Goal: Navigation & Orientation: Find specific page/section

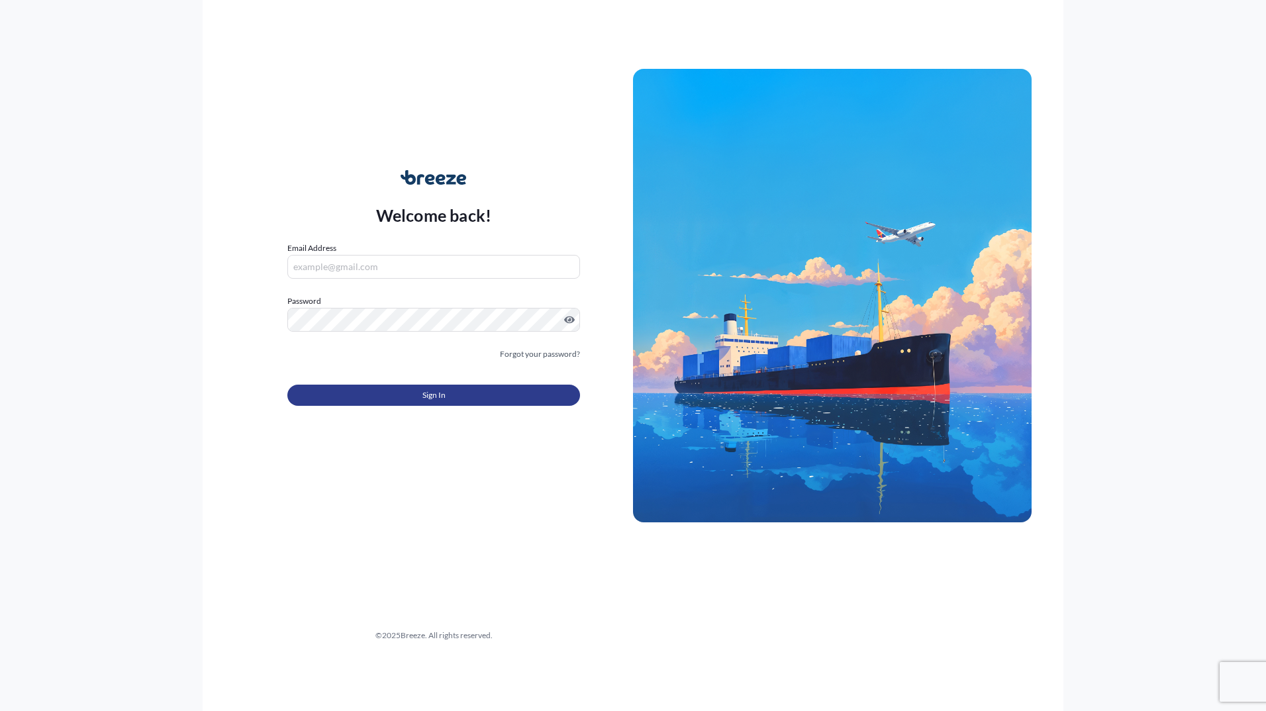
type input "[PERSON_NAME][EMAIL_ADDRESS][DOMAIN_NAME]"
click at [422, 400] on span "Sign In" at bounding box center [433, 395] width 23 height 13
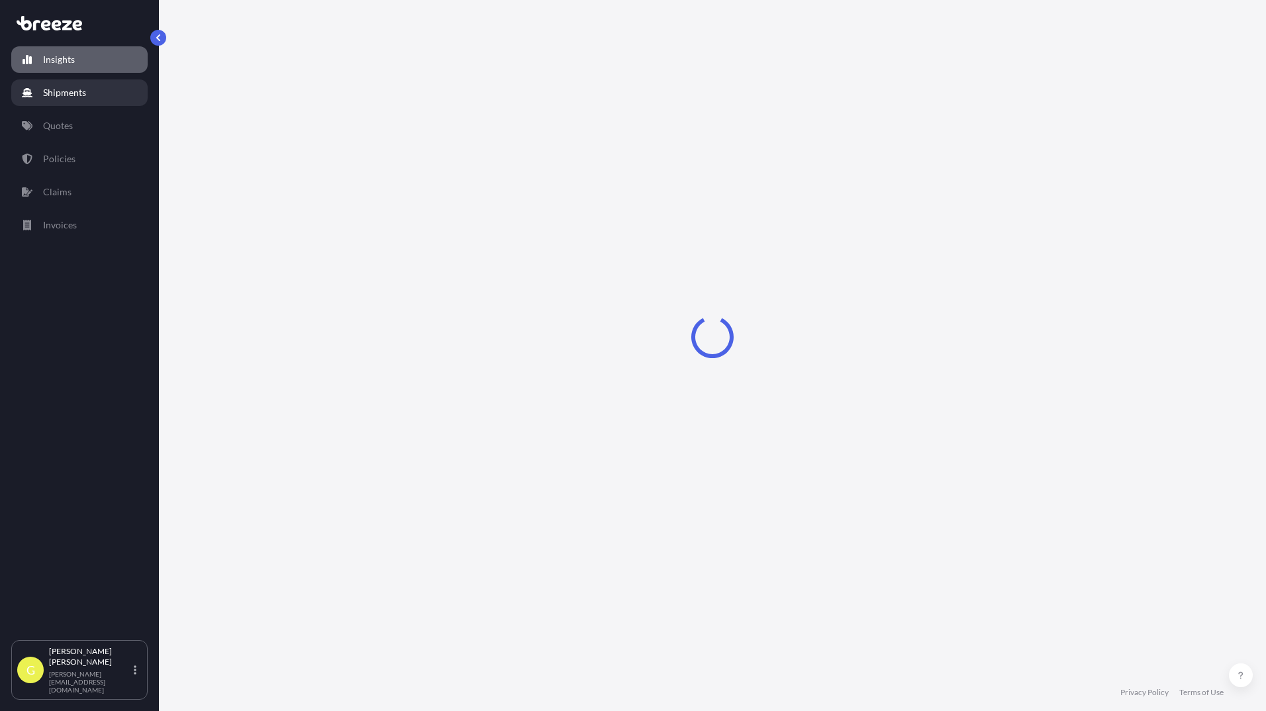
select select "2025"
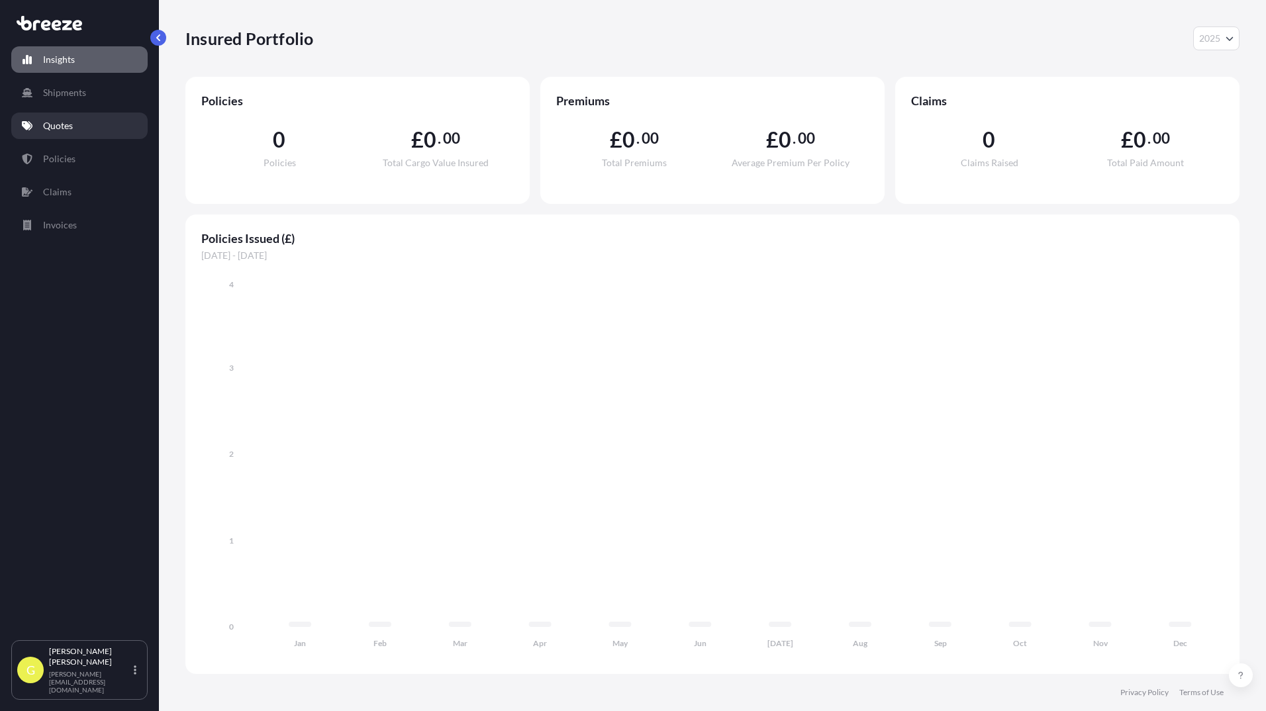
click at [59, 127] on p "Quotes" at bounding box center [58, 125] width 30 height 13
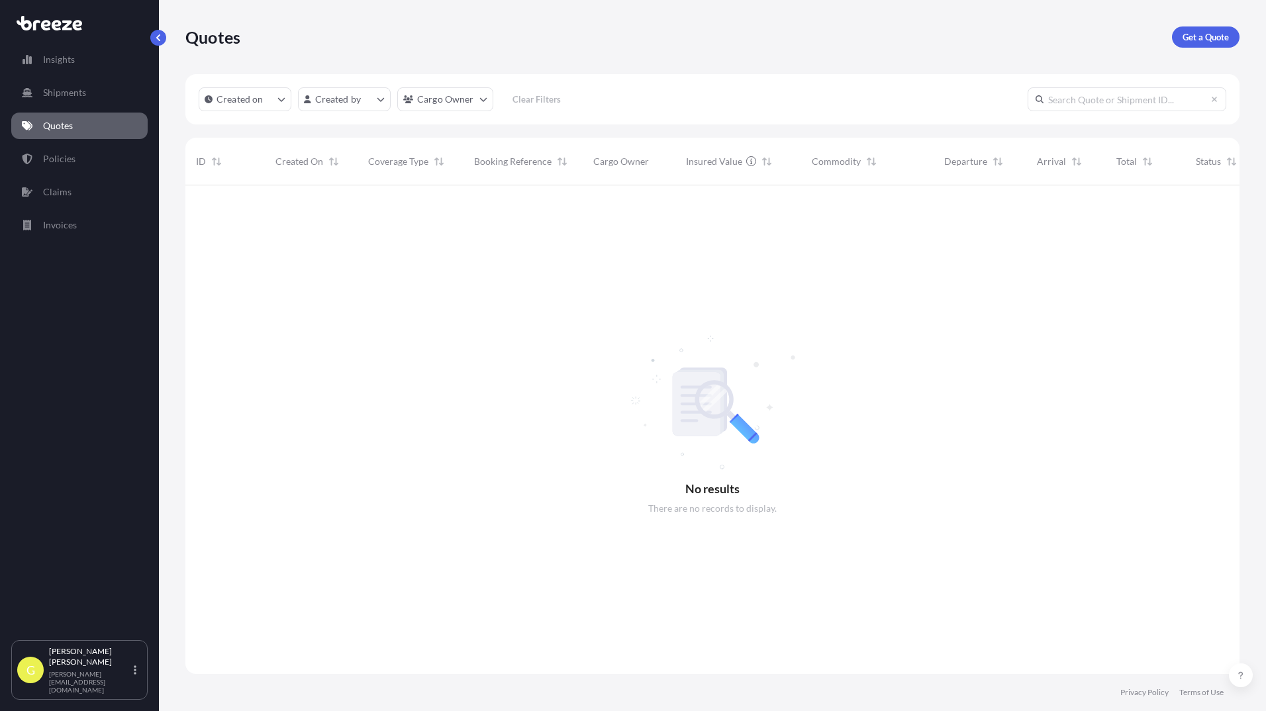
scroll to position [526, 1044]
click at [81, 161] on link "Policies" at bounding box center [79, 159] width 136 height 26
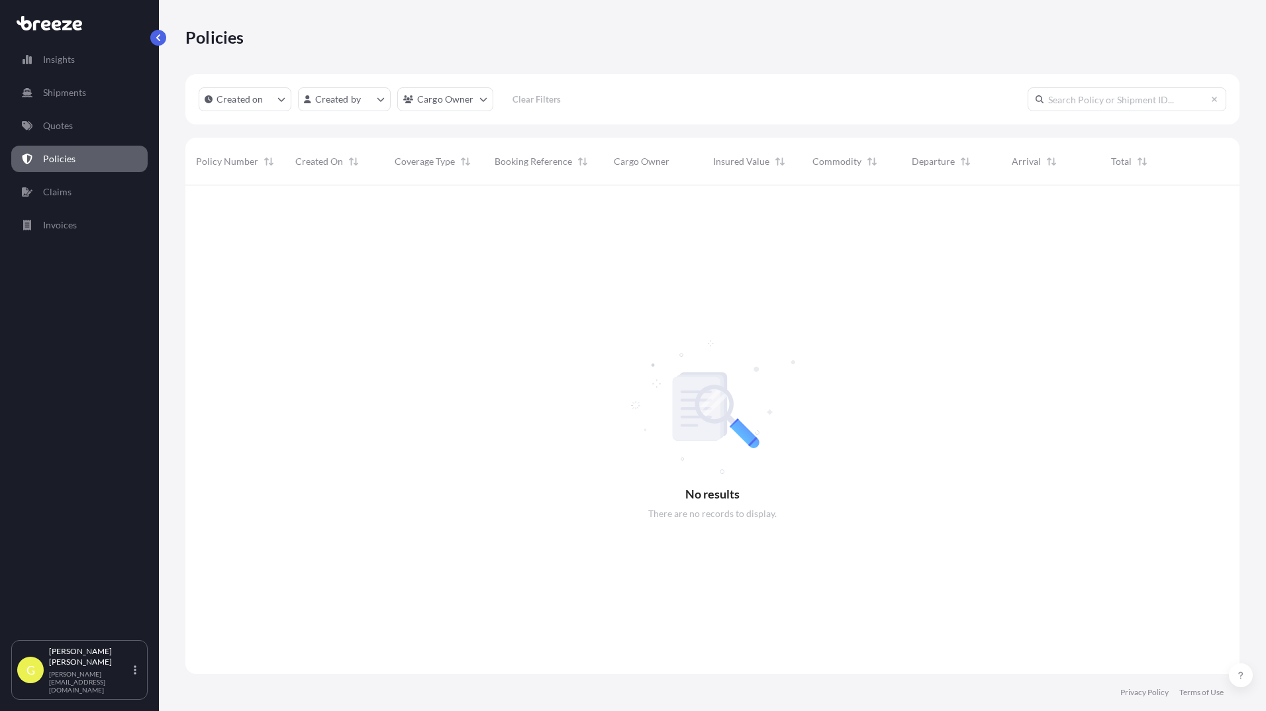
scroll to position [526, 1044]
click at [68, 122] on p "Quotes" at bounding box center [58, 125] width 30 height 13
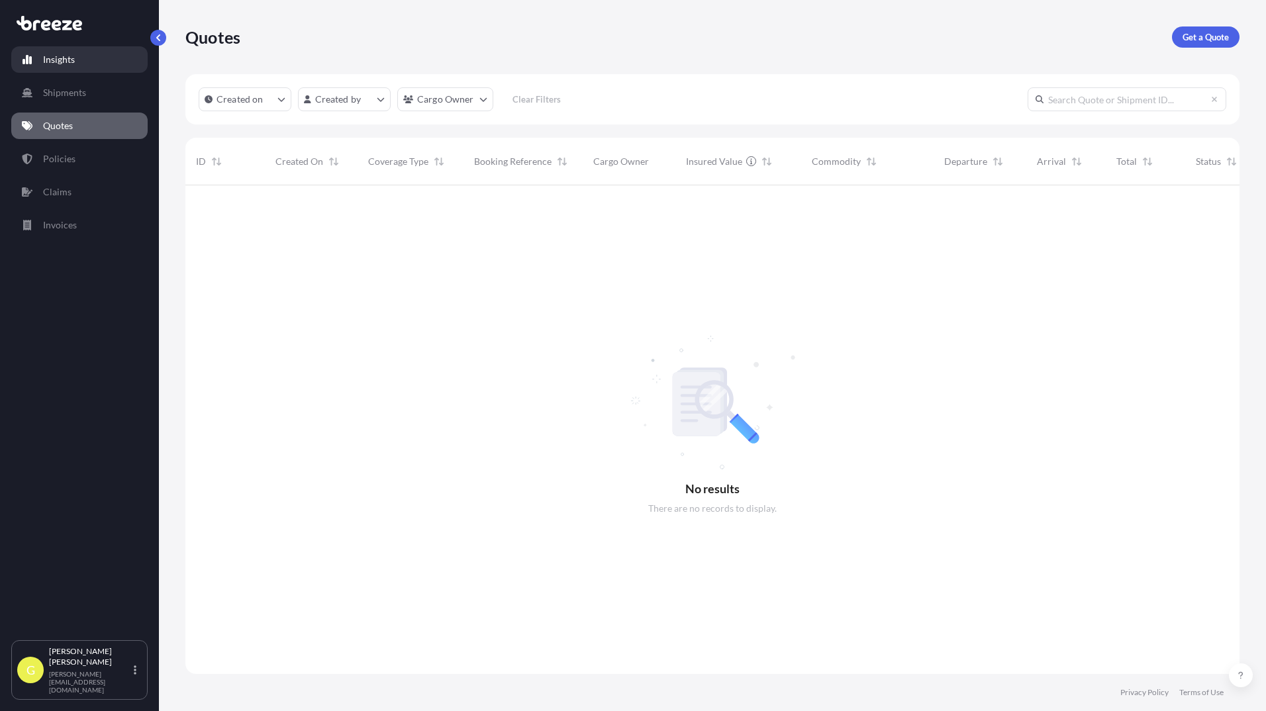
click at [65, 58] on p "Insights" at bounding box center [59, 59] width 32 height 13
select select "2025"
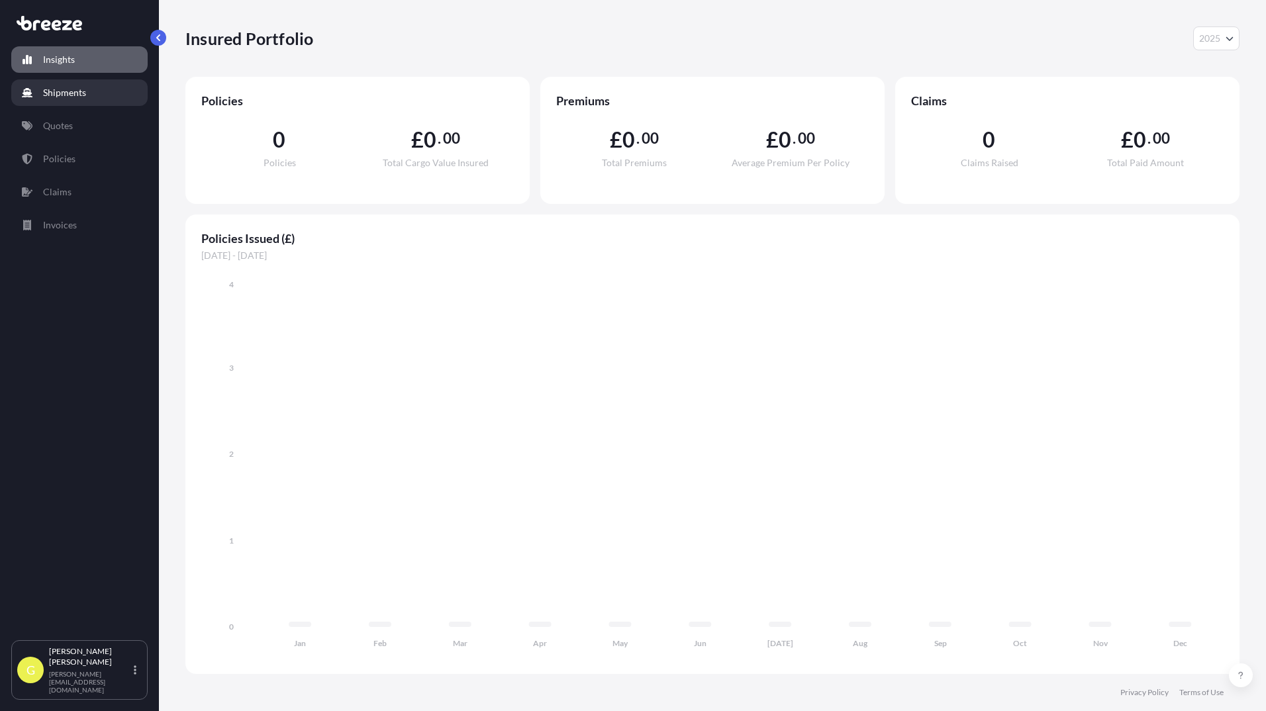
click at [68, 85] on link "Shipments" at bounding box center [79, 92] width 136 height 26
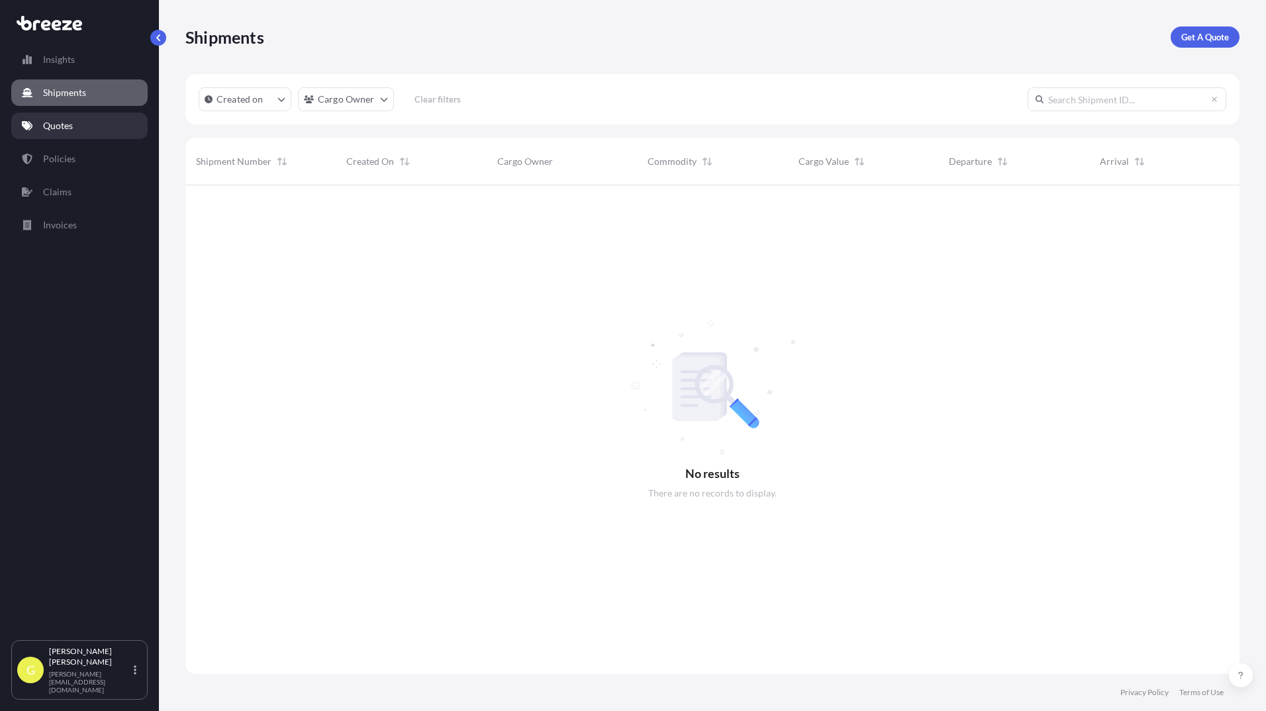
scroll to position [526, 1044]
click at [70, 125] on p "Quotes" at bounding box center [58, 125] width 30 height 13
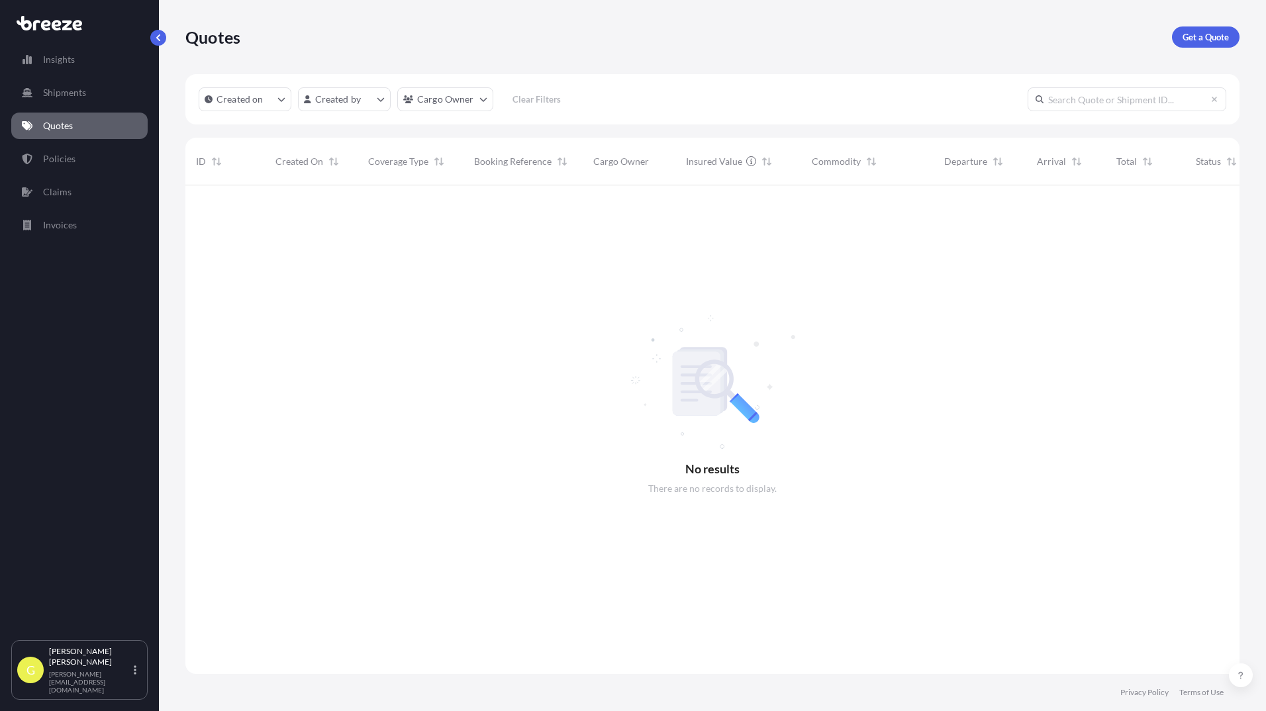
scroll to position [526, 1044]
